Goal: Register for event/course

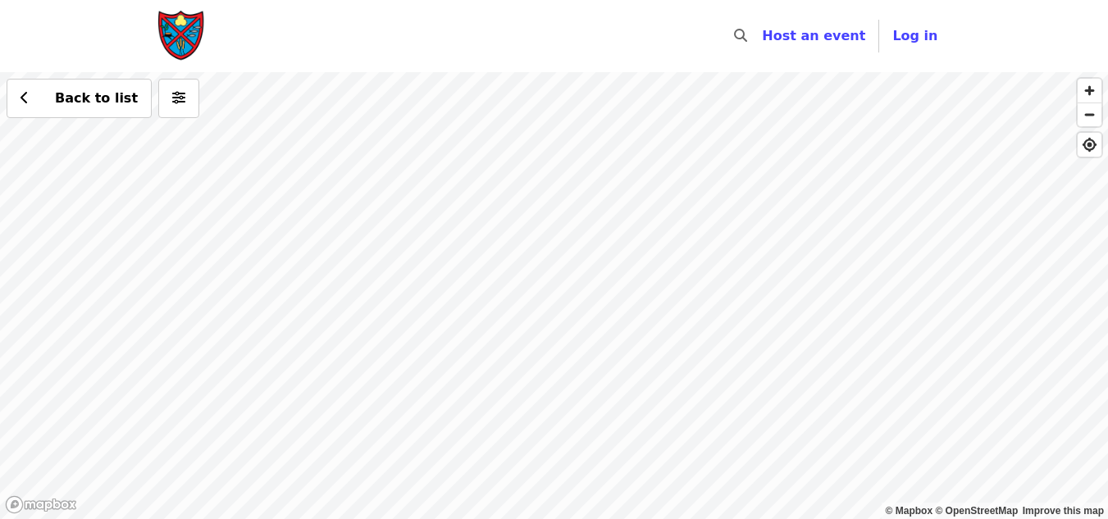
drag, startPoint x: 658, startPoint y: 421, endPoint x: 886, endPoint y: 67, distance: 421.6
click at [886, 67] on div "Skip to content ​ Host an event Host Log in © Mapbox © OpenStreetMap Improve th…" at bounding box center [554, 259] width 1108 height 519
drag, startPoint x: 527, startPoint y: 331, endPoint x: 752, endPoint y: 189, distance: 266.1
click at [752, 189] on div "Back to list" at bounding box center [554, 295] width 1108 height 447
drag, startPoint x: 549, startPoint y: 240, endPoint x: 1099, endPoint y: 203, distance: 551.4
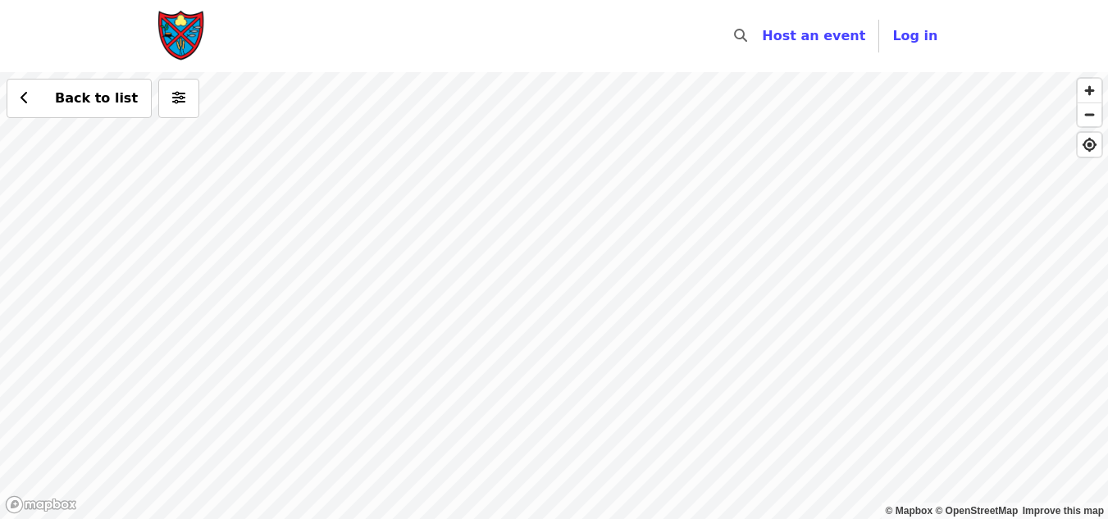
click at [1099, 203] on div "Back to list" at bounding box center [554, 295] width 1108 height 447
click at [621, 276] on div "Back to list" at bounding box center [554, 295] width 1108 height 447
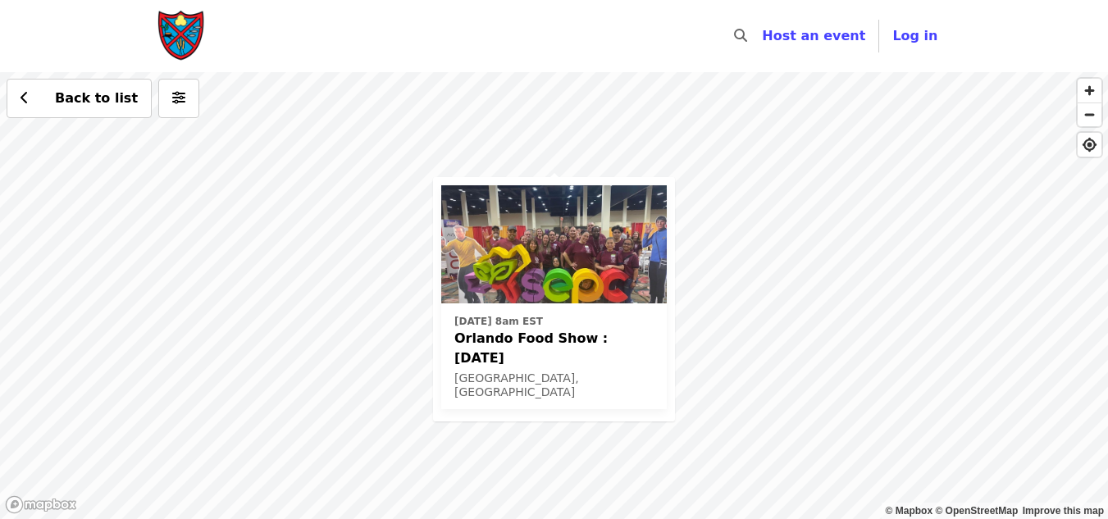
click at [535, 336] on span "Orlando Food Show : [DATE]" at bounding box center [553, 348] width 199 height 39
click at [776, 203] on div "Sat, Feb 28, 2026 @ 8am EST Orlando Food Show : February 28th, 2026 Orlando, FL…" at bounding box center [554, 295] width 1108 height 447
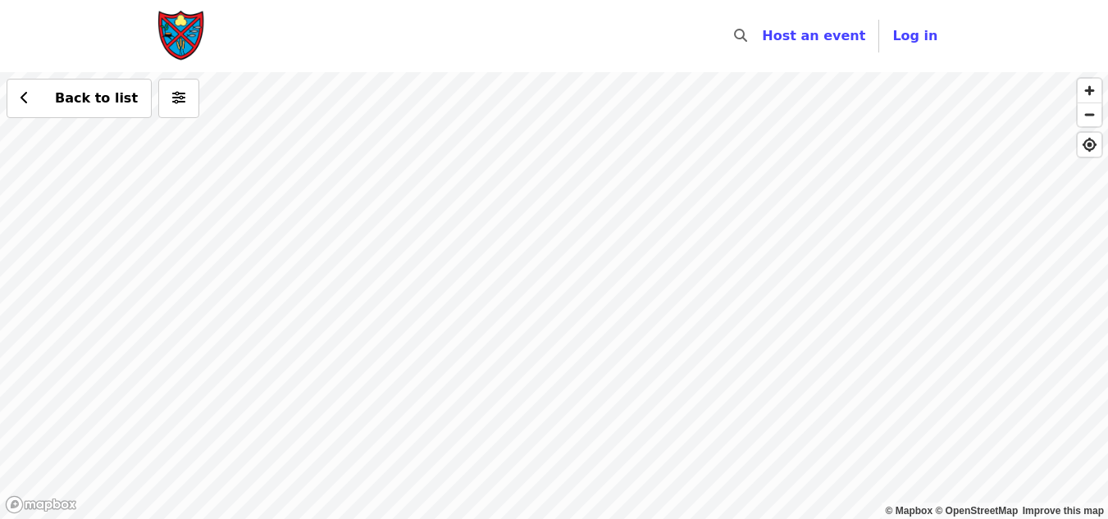
drag, startPoint x: 726, startPoint y: 157, endPoint x: 736, endPoint y: 243, distance: 85.8
click at [736, 243] on div "Back to list" at bounding box center [554, 295] width 1108 height 447
click at [594, 161] on div "Back to list" at bounding box center [554, 295] width 1108 height 447
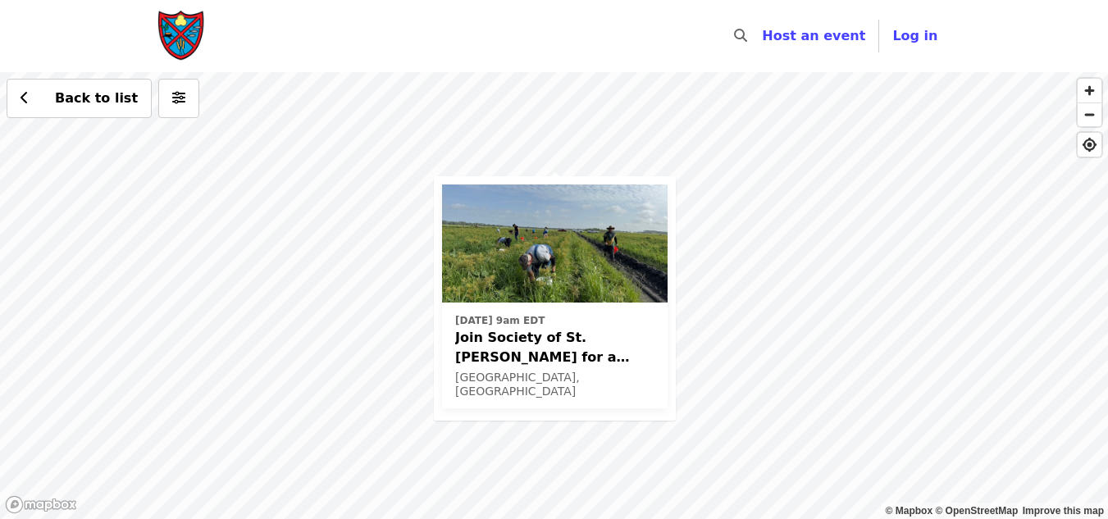
click at [569, 302] on img at bounding box center [554, 243] width 225 height 118
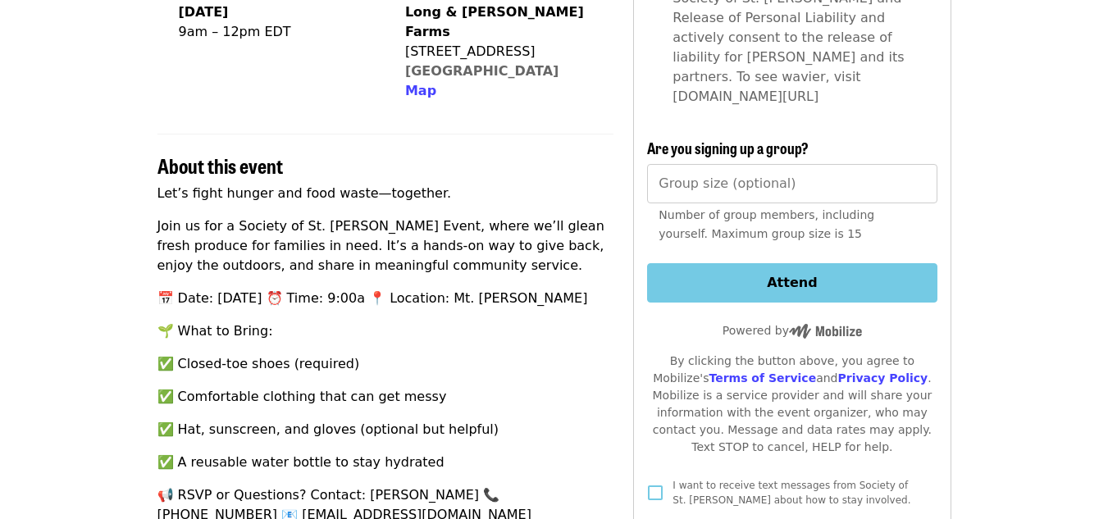
scroll to position [492, 0]
